Goal: Transaction & Acquisition: Purchase product/service

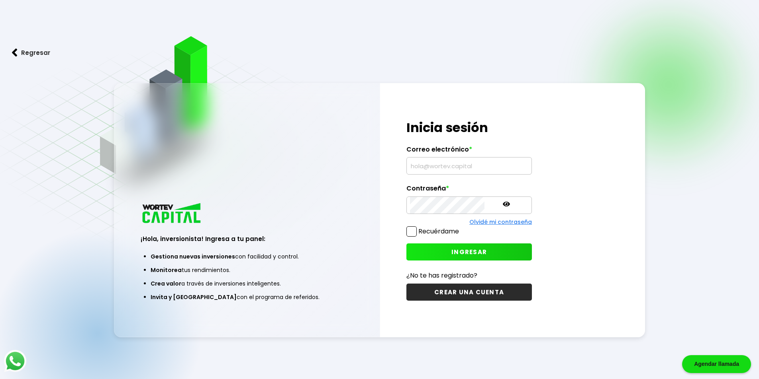
type input "[EMAIL_ADDRESS][DOMAIN_NAME]"
click at [448, 247] on button "INGRESAR" at bounding box center [468, 252] width 125 height 17
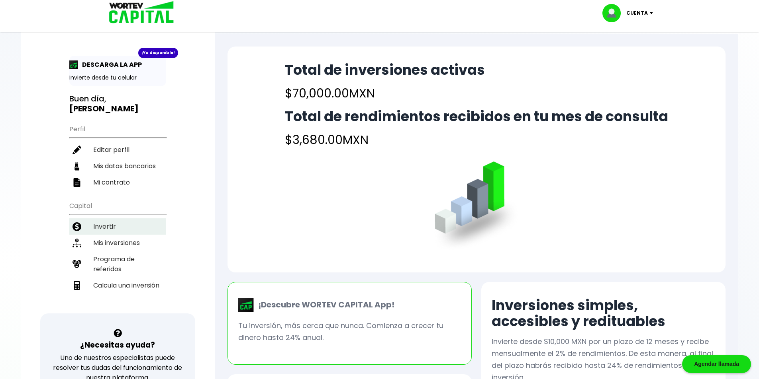
click at [122, 220] on li "Invertir" at bounding box center [117, 227] width 97 height 16
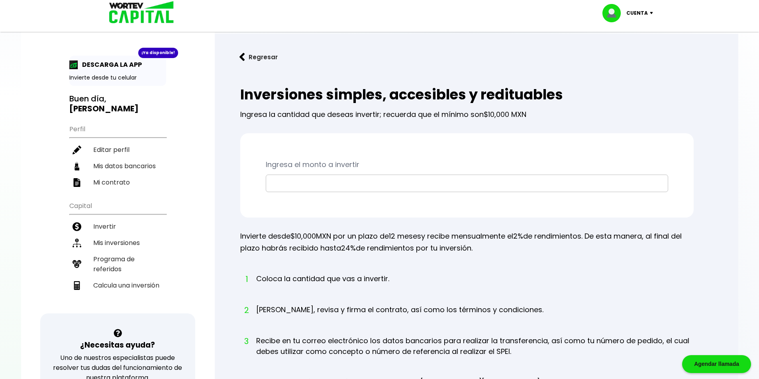
click at [305, 184] on input "text" at bounding box center [466, 183] width 395 height 17
type input "$10,000"
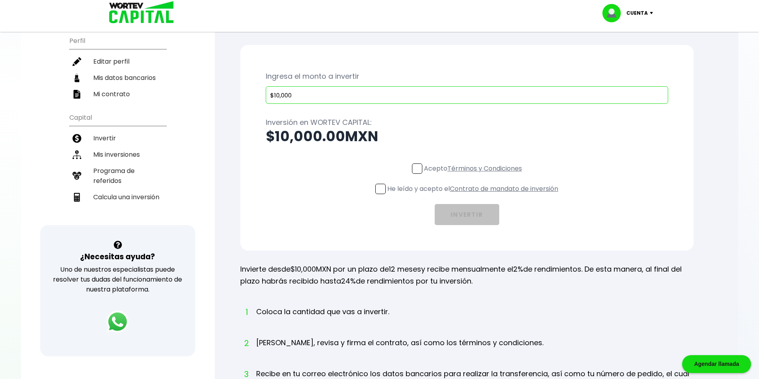
scroll to position [119, 0]
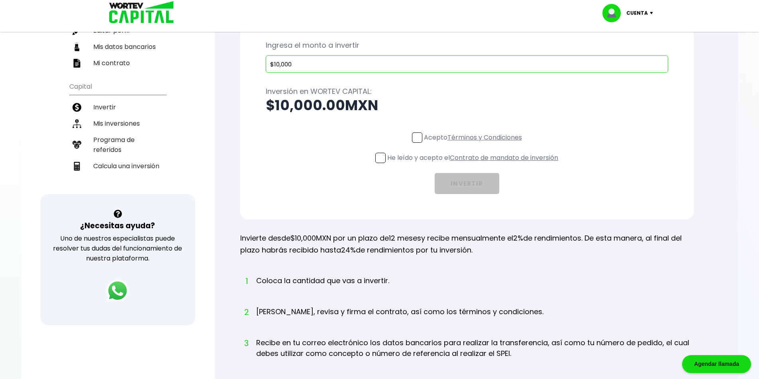
click at [419, 138] on span at bounding box center [417, 138] width 10 height 10
click at [474, 144] on input "Acepto Términos y Condiciones" at bounding box center [474, 144] width 0 height 0
click at [378, 156] on span at bounding box center [380, 158] width 10 height 10
click at [474, 164] on input "He leído y acepto el Contrato de mandato de inversión" at bounding box center [474, 164] width 0 height 0
click at [454, 175] on button "INVERTIR" at bounding box center [466, 183] width 65 height 21
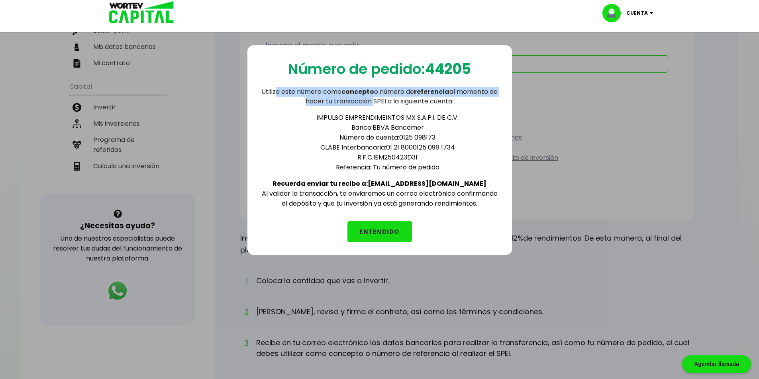
drag, startPoint x: 277, startPoint y: 90, endPoint x: 378, endPoint y: 100, distance: 102.1
click at [378, 100] on p "Utiliza este número como concepto o número de referencia al momento de hacer tu…" at bounding box center [379, 96] width 239 height 19
drag, startPoint x: 340, startPoint y: 102, endPoint x: 416, endPoint y: 102, distance: 75.3
click at [416, 102] on p "Utiliza este número como concepto o número de referencia al momento de hacer tu…" at bounding box center [379, 96] width 239 height 19
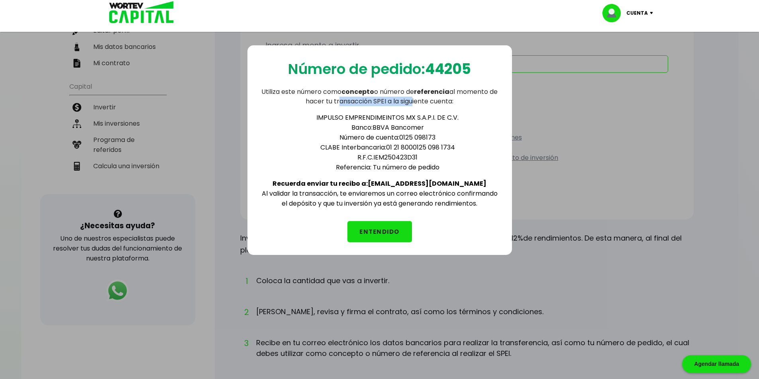
click at [416, 102] on p "Utiliza este número como concepto o número de referencia al momento de hacer tu…" at bounding box center [379, 96] width 239 height 19
click at [379, 225] on button "ENTENDIDO" at bounding box center [379, 231] width 65 height 21
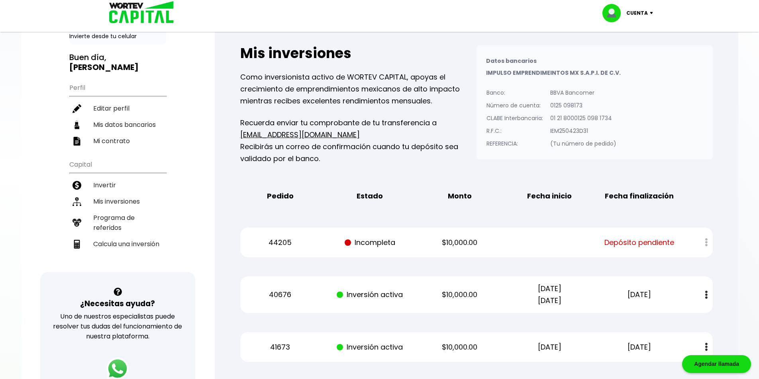
scroll to position [80, 0]
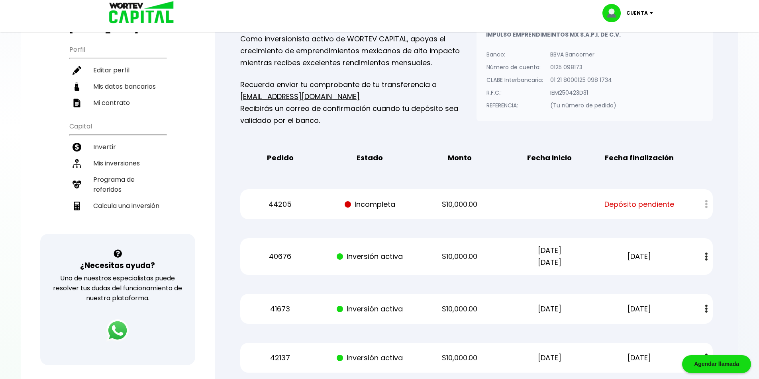
click at [508, 174] on div "Mis inversiones Como inversionista activo de WORTEV CAPITAL, apoyas el crecimie…" at bounding box center [476, 287] width 498 height 587
drag, startPoint x: 348, startPoint y: 205, endPoint x: 700, endPoint y: 205, distance: 352.0
click at [700, 205] on div "44205 Incompleta $10,000.00 Depósito pendiente" at bounding box center [476, 205] width 472 height 30
click at [726, 147] on div "Regresar Mis inversiones Como inversionista activo de WORTEV CAPITAL, apoyas el…" at bounding box center [476, 274] width 523 height 640
drag, startPoint x: 642, startPoint y: 205, endPoint x: 250, endPoint y: 204, distance: 391.4
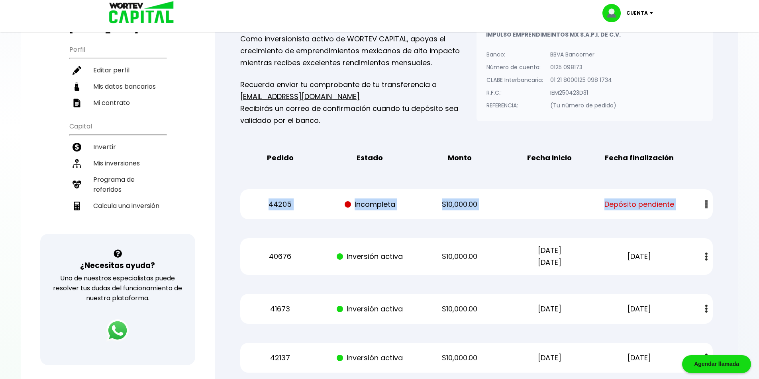
click at [250, 204] on div "44205 Incompleta $10,000.00 Depósito pendiente" at bounding box center [476, 205] width 472 height 30
click at [335, 166] on div "Pedido Estado Monto Fecha inicio Fecha finalización" at bounding box center [476, 158] width 472 height 25
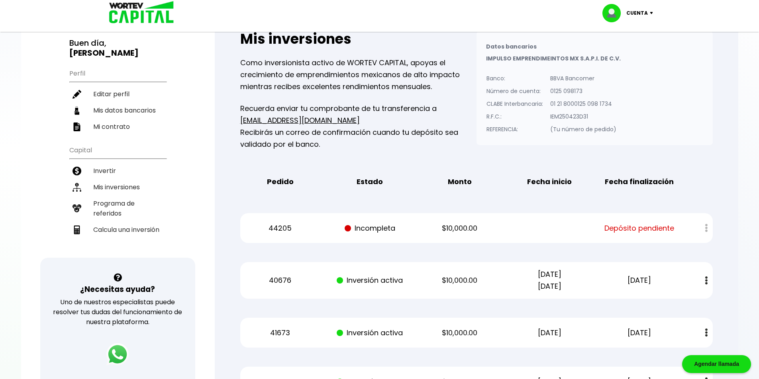
scroll to position [0, 0]
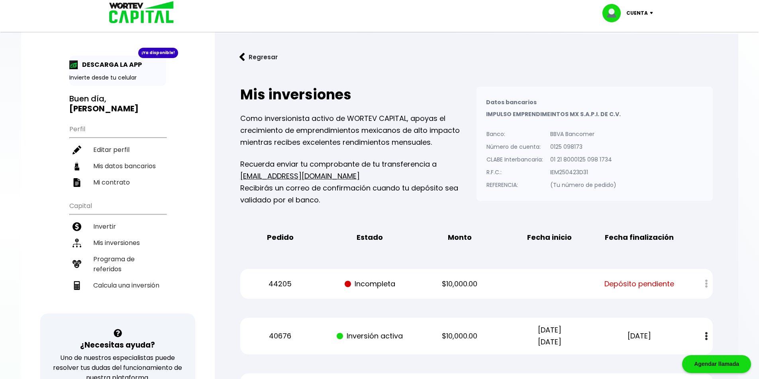
click at [156, 52] on div "¡Ya disponible!" at bounding box center [158, 53] width 40 height 10
click at [123, 63] on p "DESCARGA LA APP" at bounding box center [110, 65] width 64 height 10
click at [124, 71] on div "¡Ya disponible! DESCARGA LA APP Invierte desde tu celular" at bounding box center [117, 71] width 97 height 30
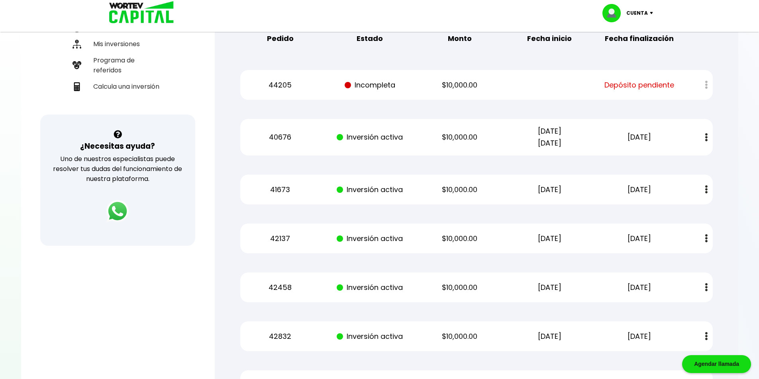
scroll to position [319, 0]
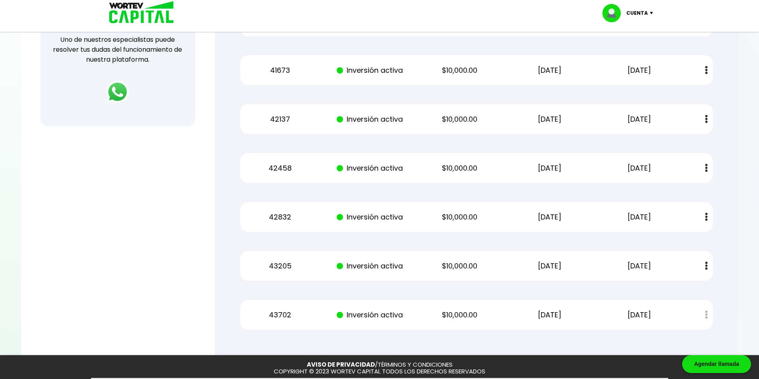
drag, startPoint x: 664, startPoint y: 312, endPoint x: 423, endPoint y: 137, distance: 298.1
click at [430, 144] on div "Mis inversiones Como inversionista activo de WORTEV CAPITAL, apoyas el crecimie…" at bounding box center [476, 49] width 498 height 587
click at [739, 255] on div at bounding box center [379, 189] width 759 height 379
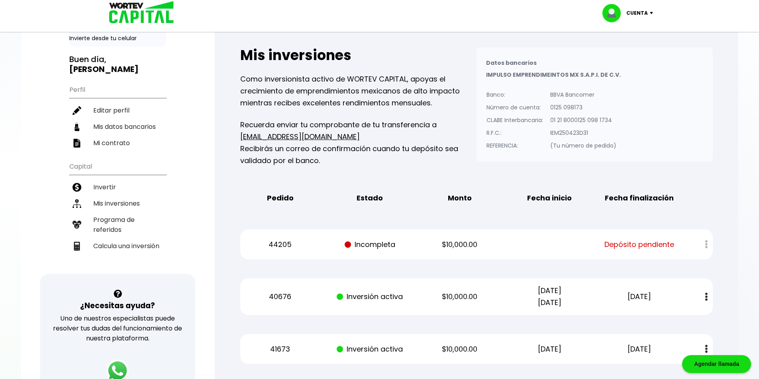
scroll to position [40, 0]
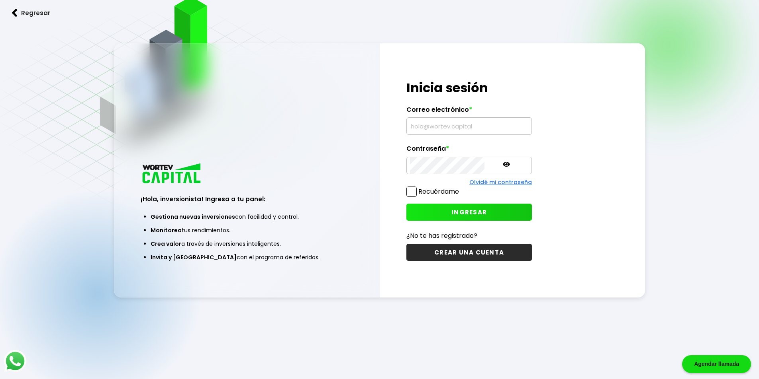
type input "[EMAIL_ADDRESS][DOMAIN_NAME]"
click at [457, 218] on button "INGRESAR" at bounding box center [468, 212] width 125 height 17
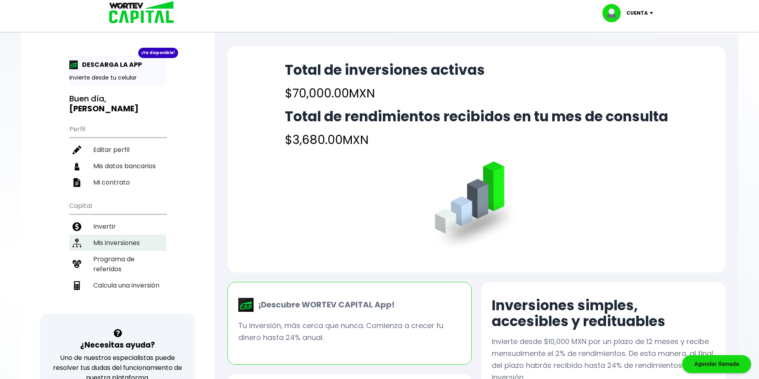
click at [112, 235] on li "Mis inversiones" at bounding box center [117, 243] width 97 height 16
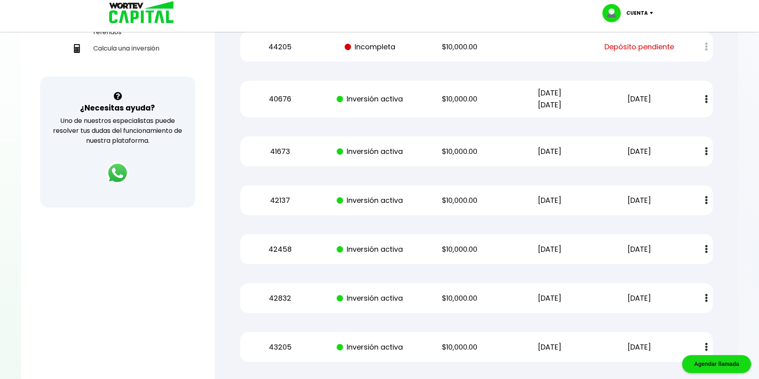
scroll to position [237, 0]
